Goal: Task Accomplishment & Management: Use online tool/utility

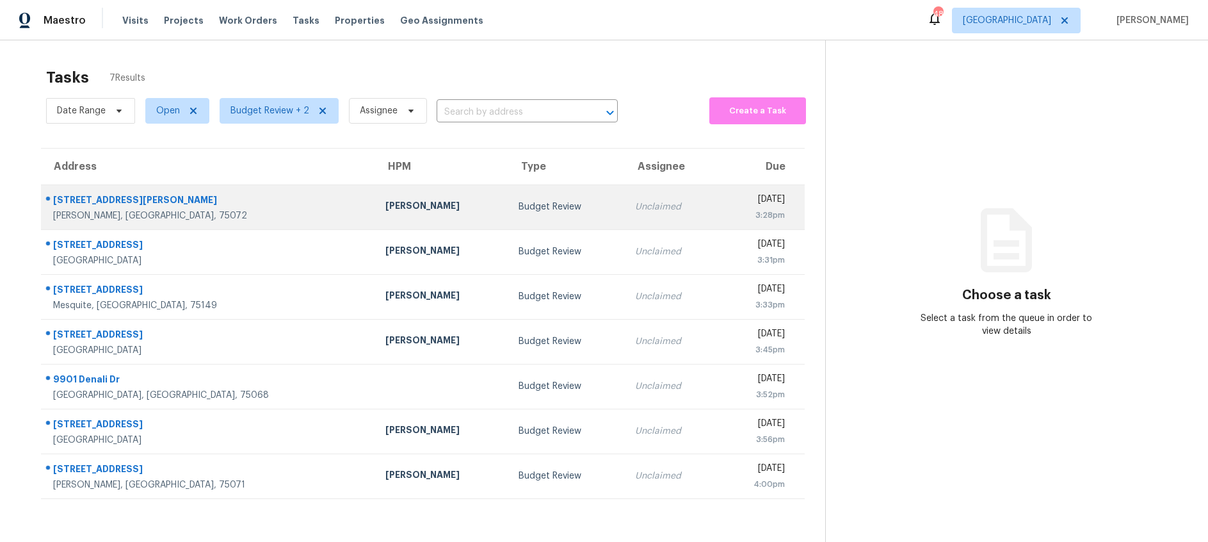
click at [524, 207] on td "Budget Review" at bounding box center [566, 206] width 117 height 45
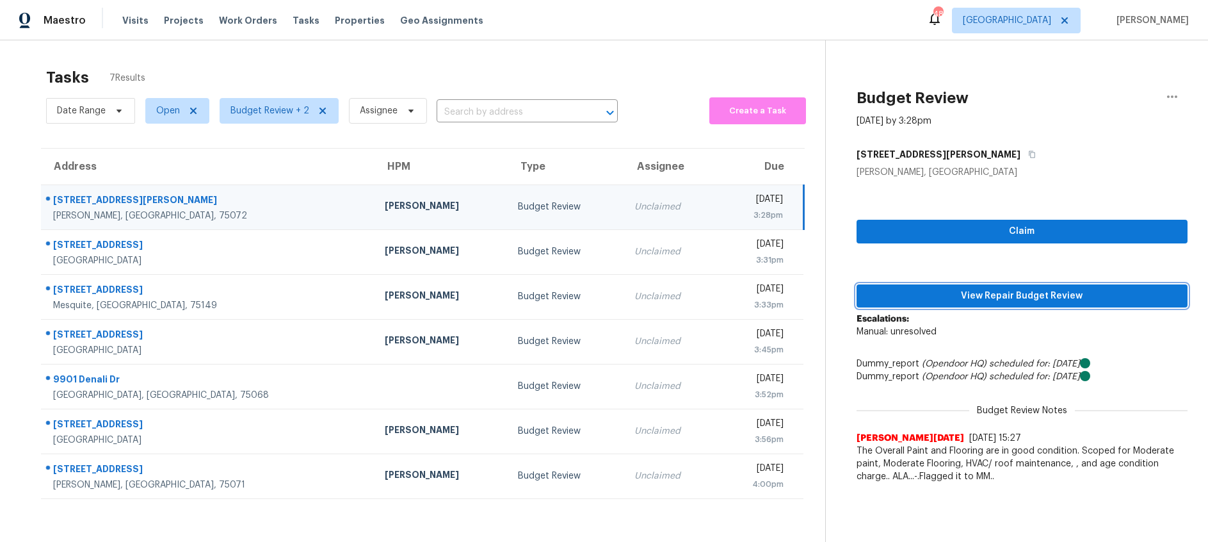
click at [972, 292] on span "View Repair Budget Review" at bounding box center [1022, 296] width 311 height 16
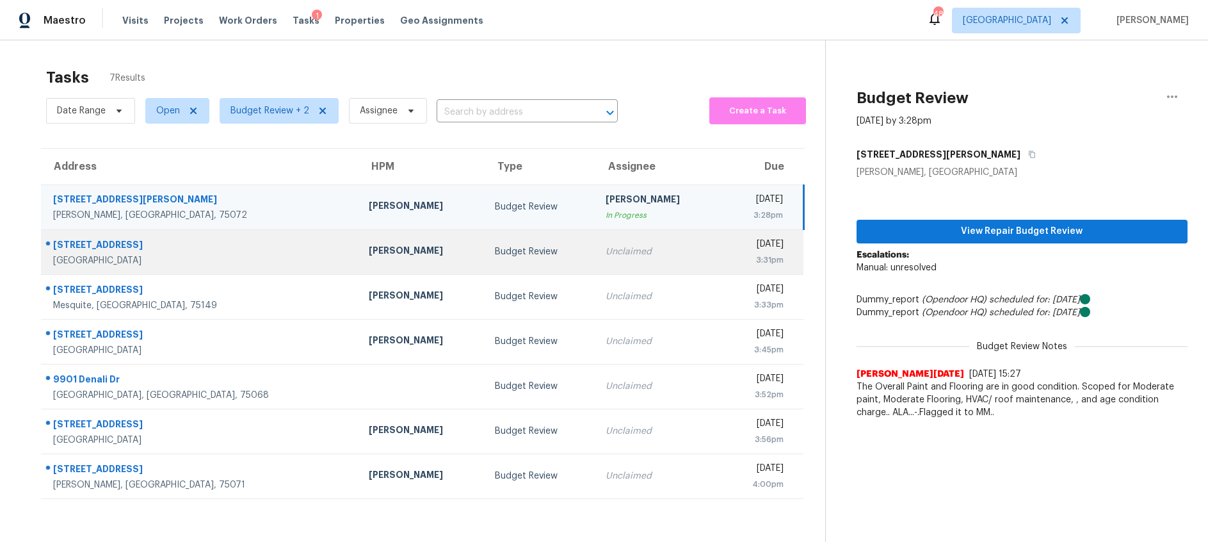
click at [501, 265] on td "Budget Review" at bounding box center [540, 251] width 111 height 45
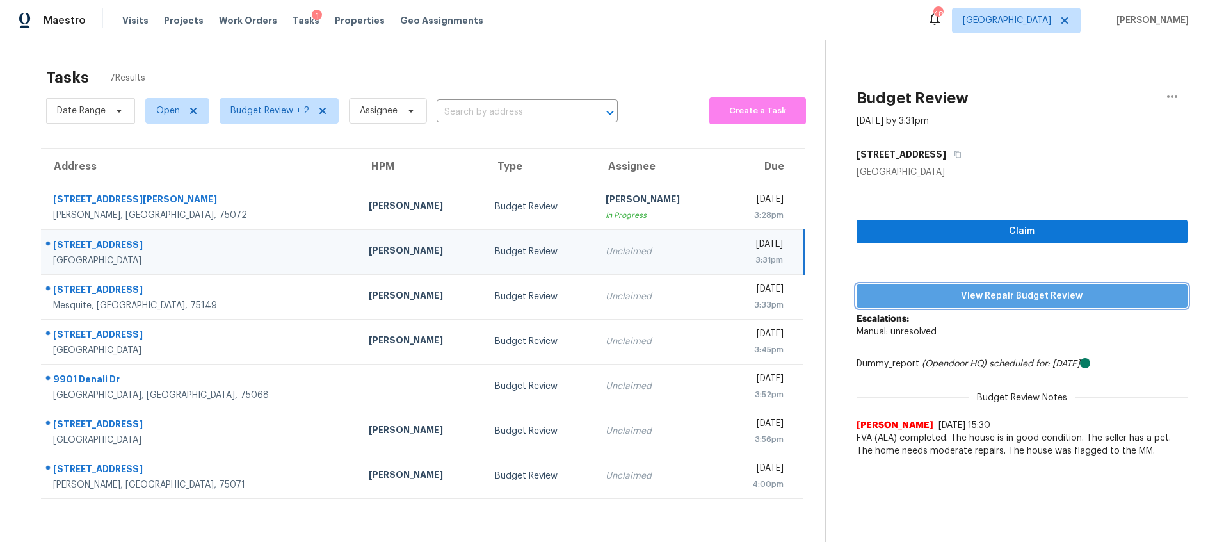
click at [931, 296] on span "View Repair Budget Review" at bounding box center [1022, 296] width 311 height 16
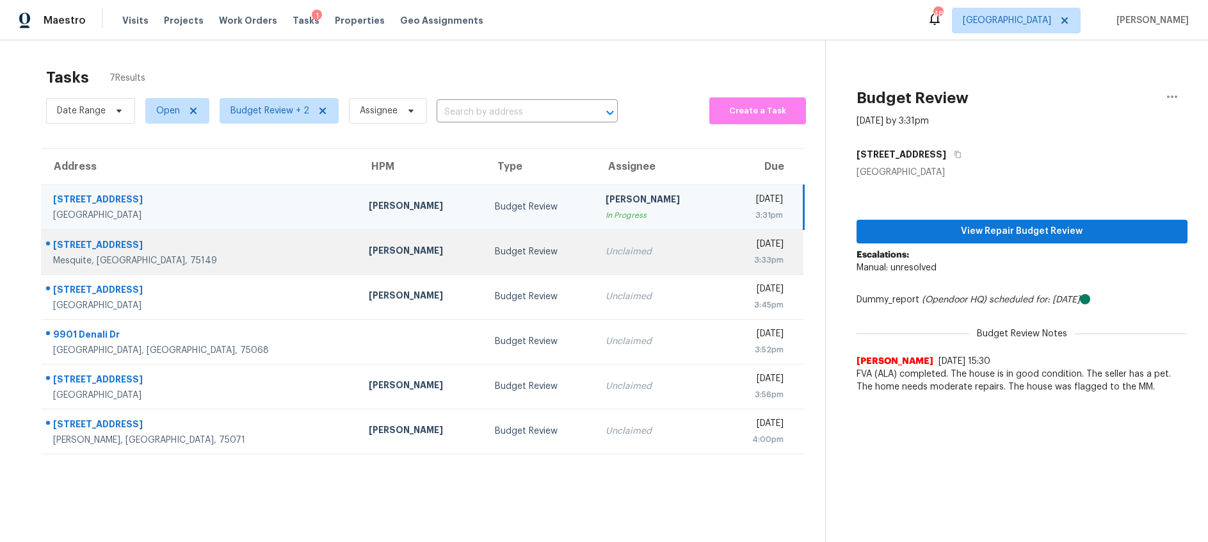
click at [606, 248] on div "Unclaimed" at bounding box center [659, 251] width 106 height 13
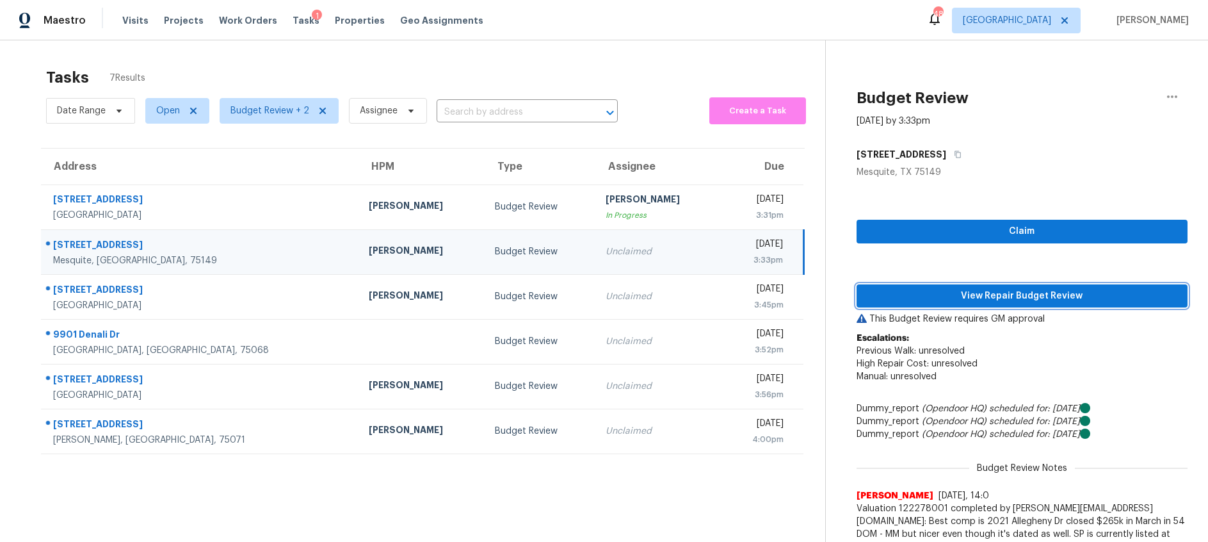
click at [929, 294] on span "View Repair Budget Review" at bounding box center [1022, 296] width 311 height 16
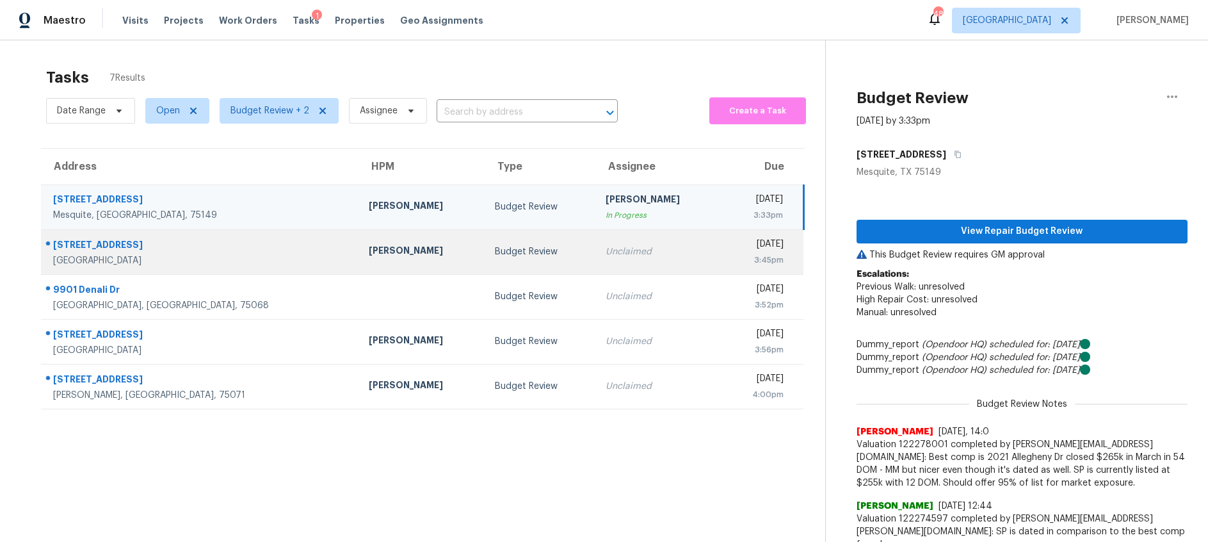
click at [485, 261] on td "Budget Review" at bounding box center [540, 251] width 111 height 45
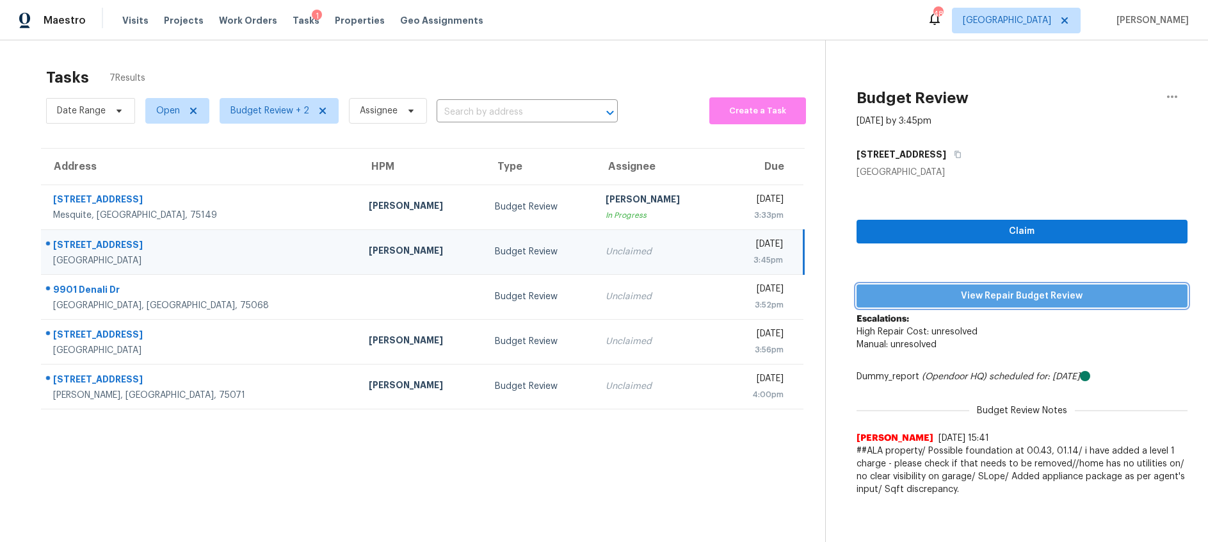
click at [955, 296] on span "View Repair Budget Review" at bounding box center [1022, 296] width 311 height 16
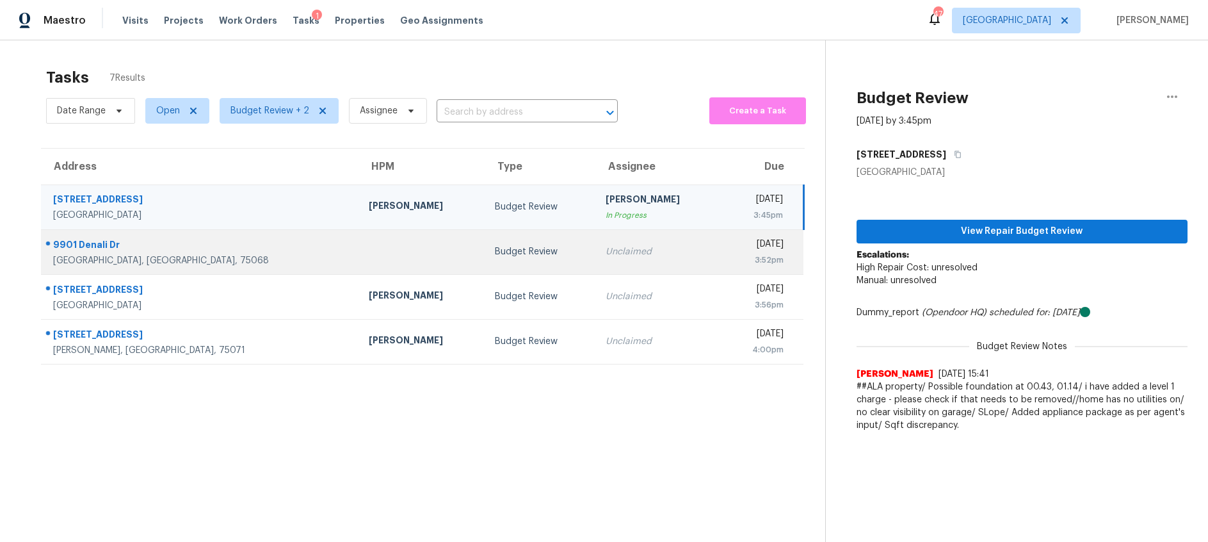
click at [495, 255] on div "Budget Review" at bounding box center [540, 251] width 90 height 13
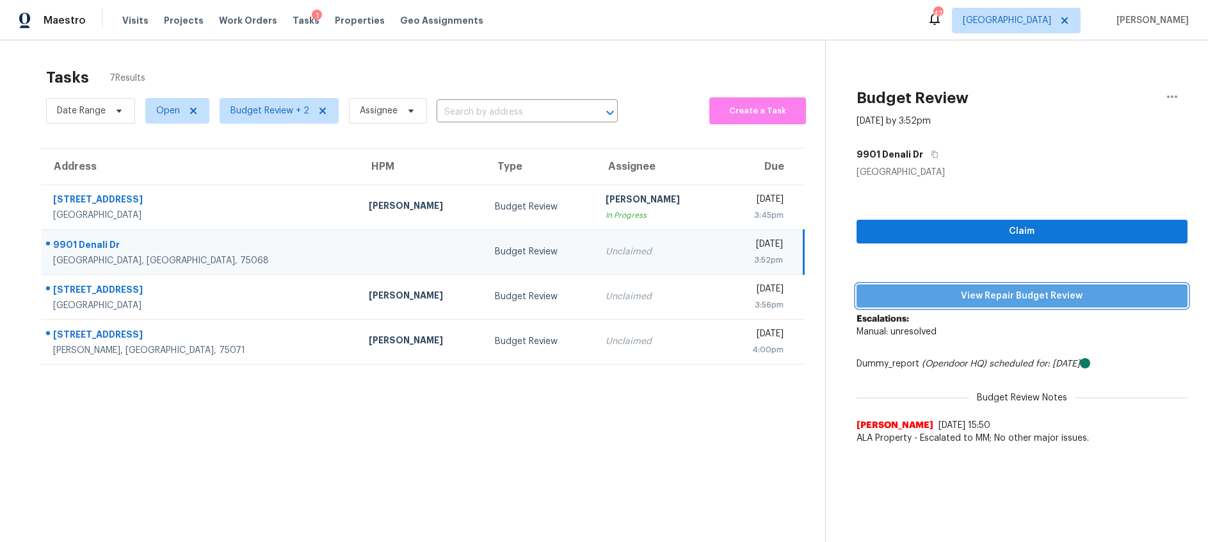
click at [890, 295] on span "View Repair Budget Review" at bounding box center [1022, 296] width 311 height 16
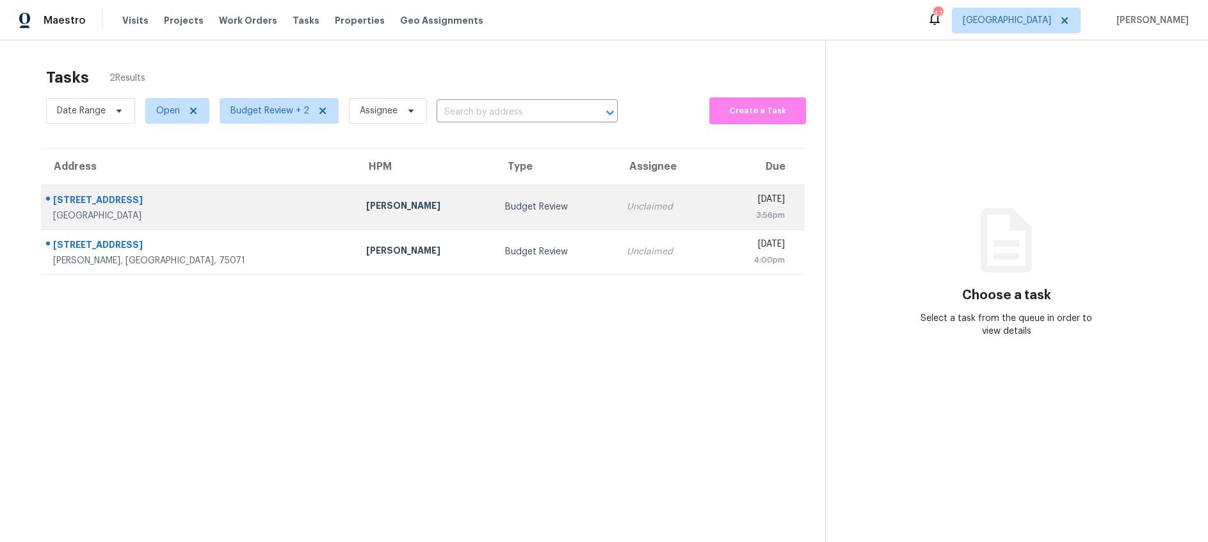
click at [627, 213] on div "Unclaimed" at bounding box center [665, 206] width 77 height 13
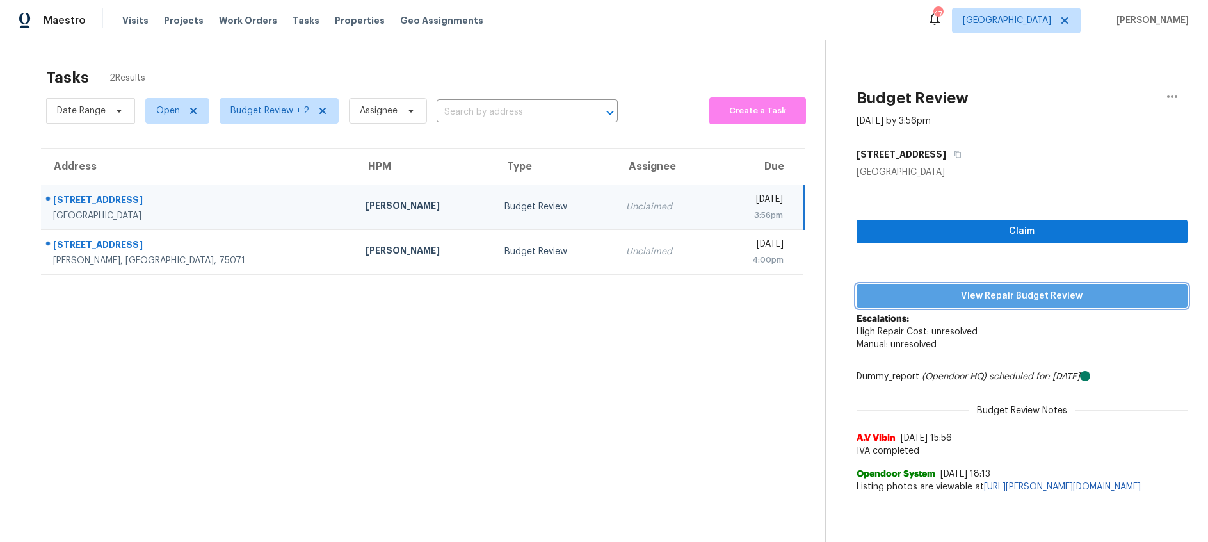
click at [965, 289] on span "View Repair Budget Review" at bounding box center [1022, 296] width 311 height 16
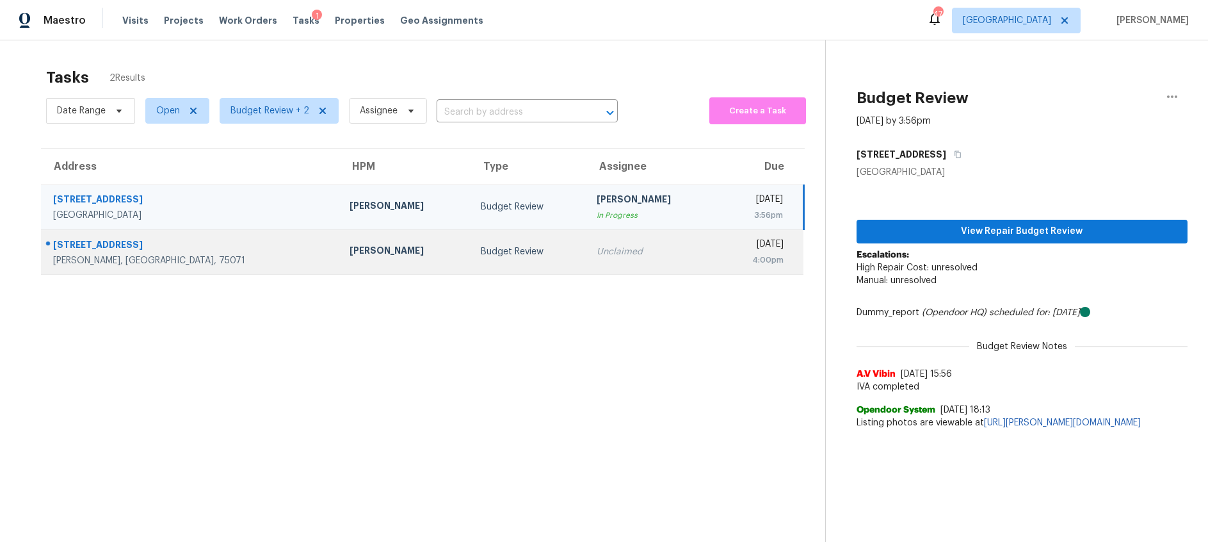
click at [496, 259] on td "Budget Review" at bounding box center [529, 251] width 116 height 45
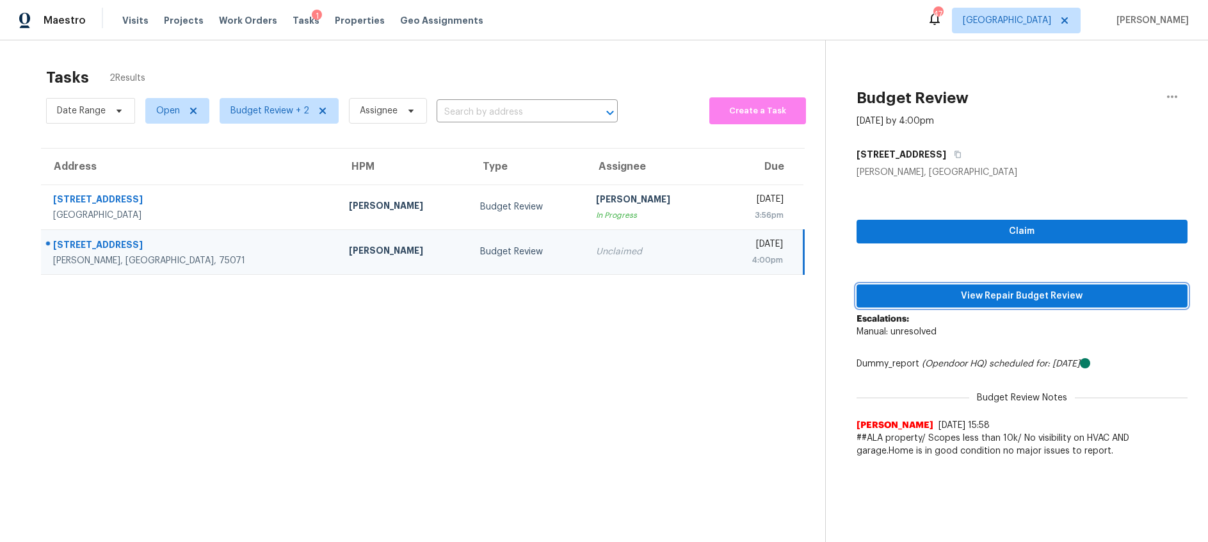
click at [915, 294] on span "View Repair Budget Review" at bounding box center [1022, 296] width 311 height 16
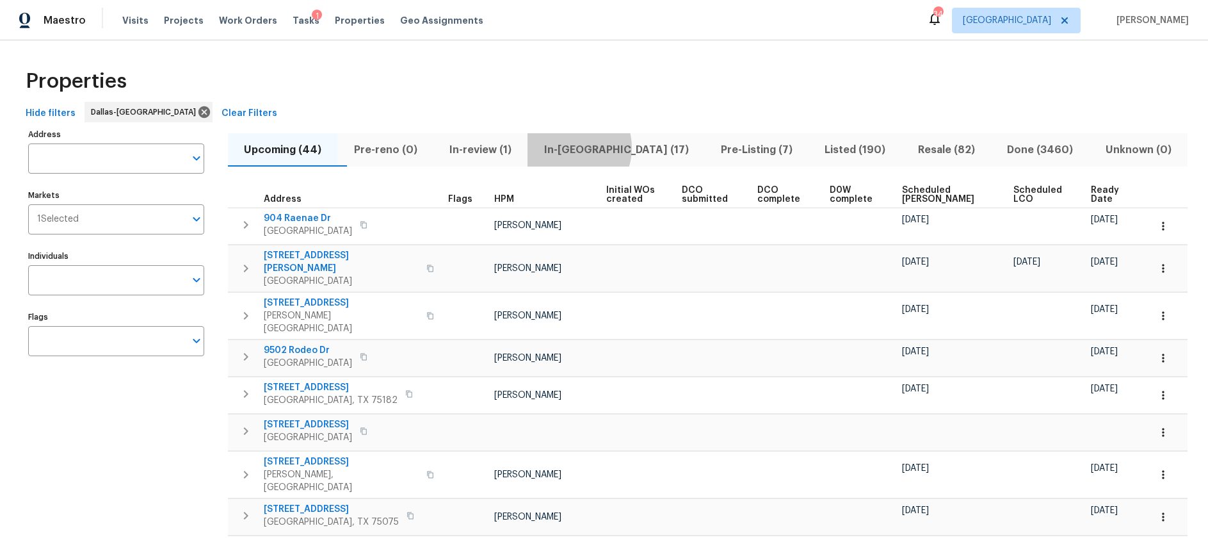
click at [594, 147] on span "In-[GEOGRAPHIC_DATA] (17)" at bounding box center [615, 150] width 161 height 18
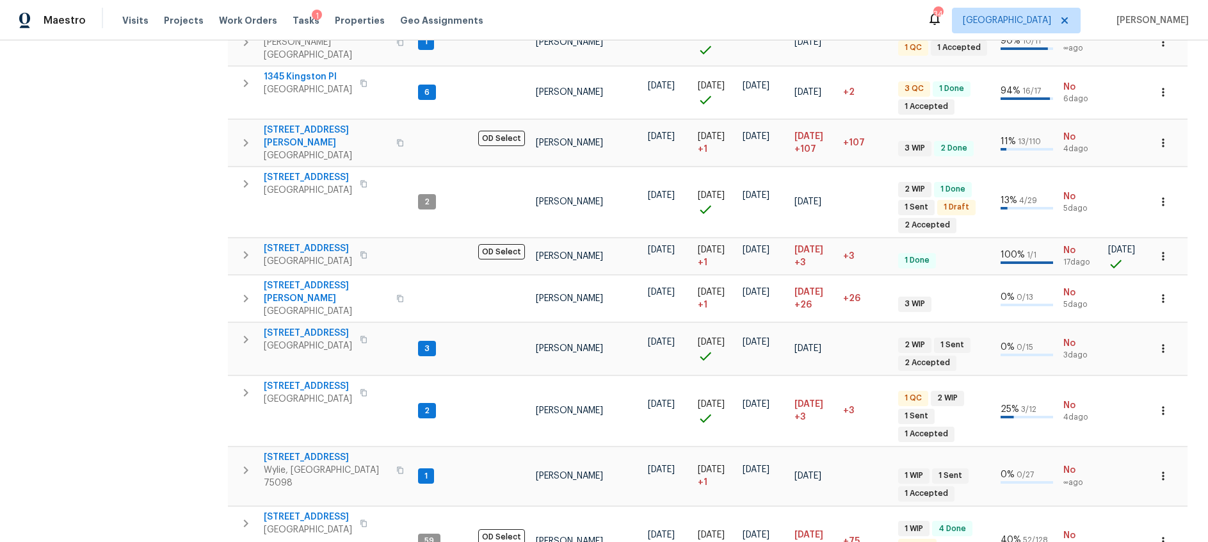
scroll to position [490, 0]
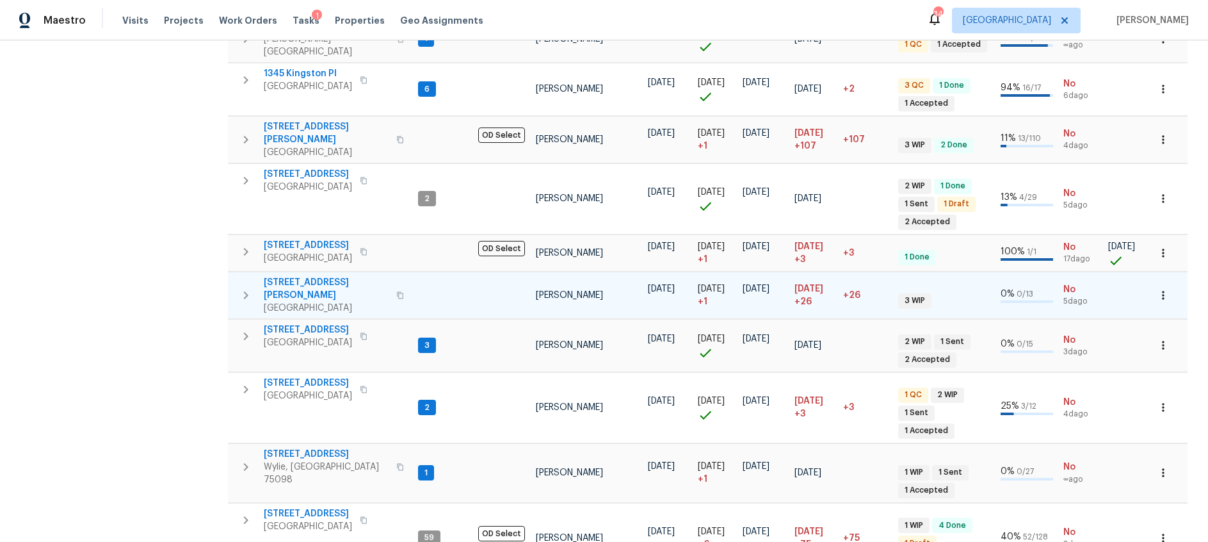
click at [299, 276] on span "[STREET_ADDRESS][PERSON_NAME]" at bounding box center [326, 289] width 125 height 26
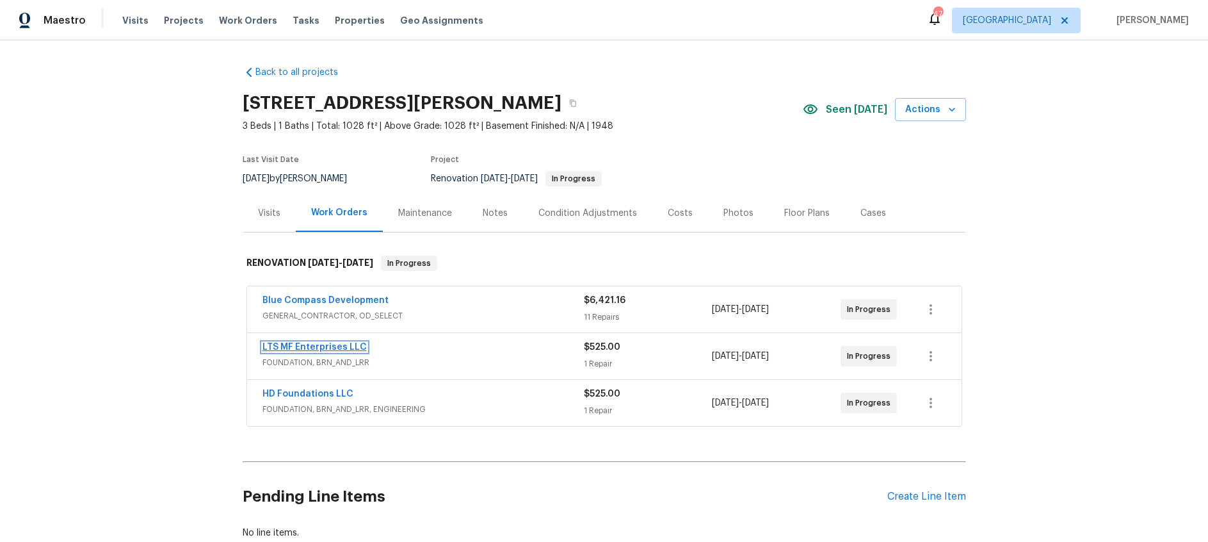
click at [319, 345] on link "LTS MF Enterprises LLC" at bounding box center [315, 347] width 104 height 9
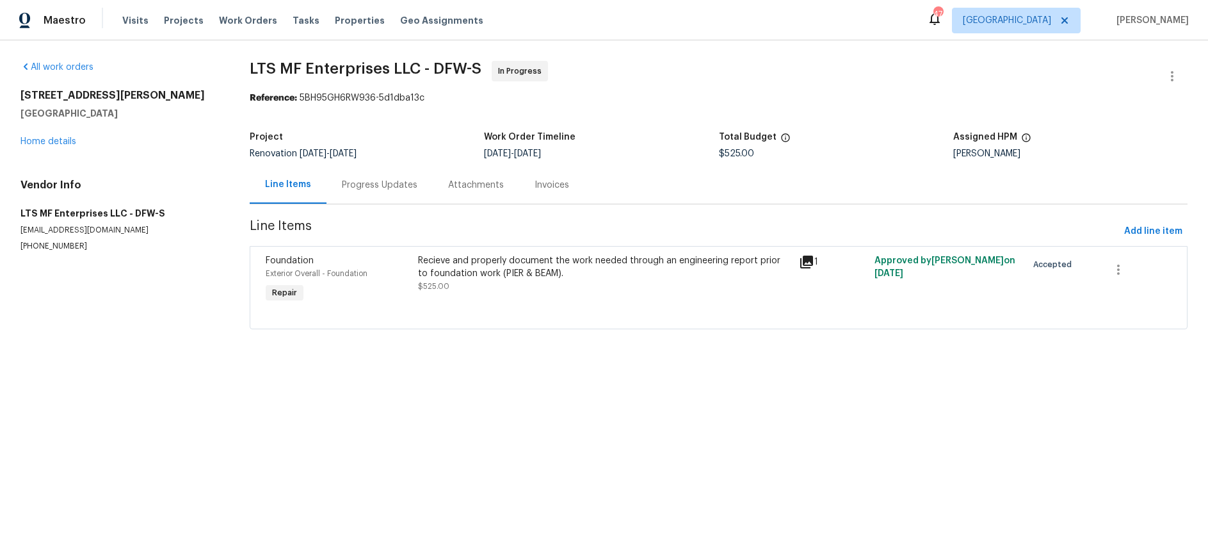
click at [374, 184] on div "Progress Updates" at bounding box center [380, 185] width 76 height 13
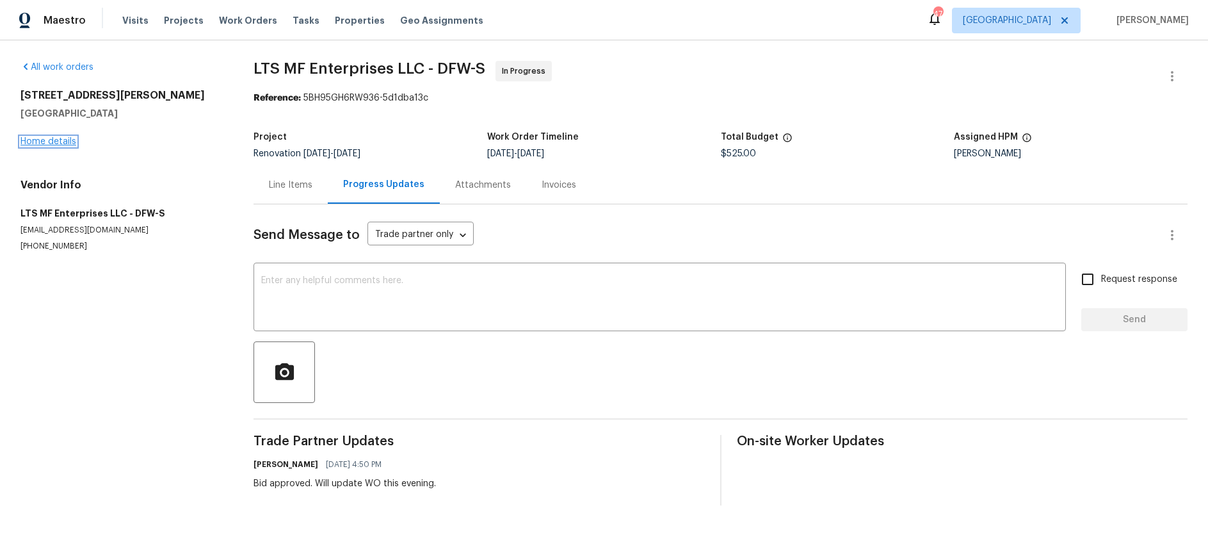
click at [50, 141] on link "Home details" at bounding box center [48, 141] width 56 height 9
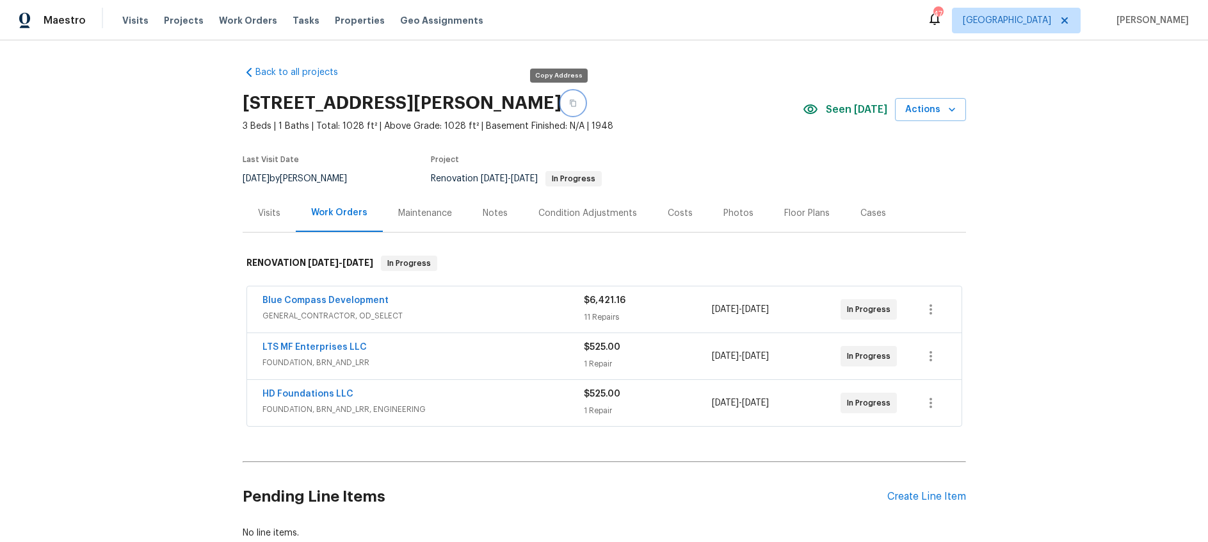
click at [569, 103] on icon "button" at bounding box center [573, 103] width 8 height 8
